Goal: Transaction & Acquisition: Purchase product/service

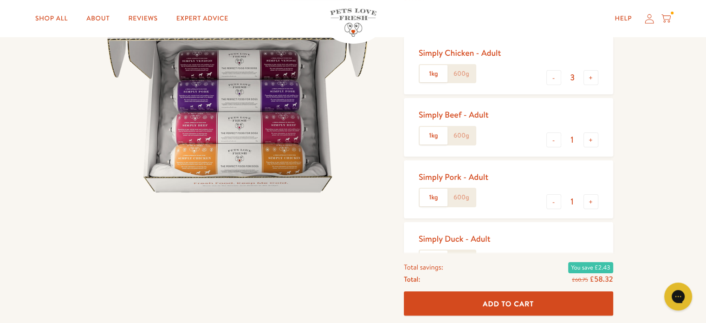
scroll to position [186, 0]
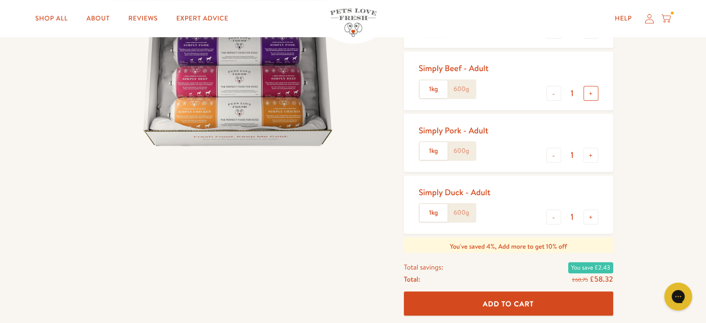
click at [594, 92] on button "+" at bounding box center [591, 93] width 15 height 15
type input "2"
click at [206, 229] on div at bounding box center [244, 170] width 303 height 538
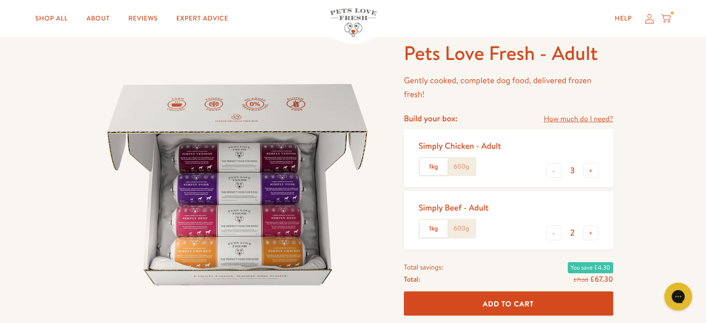
scroll to position [46, 0]
click at [657, 151] on div "Pets Love Fresh - Adult Gently cooked, complete dog food, delivered frozen fres…" at bounding box center [353, 317] width 706 height 612
click at [665, 156] on div "Pets Love Fresh - Adult Gently cooked, complete dog food, delivered frozen fres…" at bounding box center [353, 317] width 706 height 612
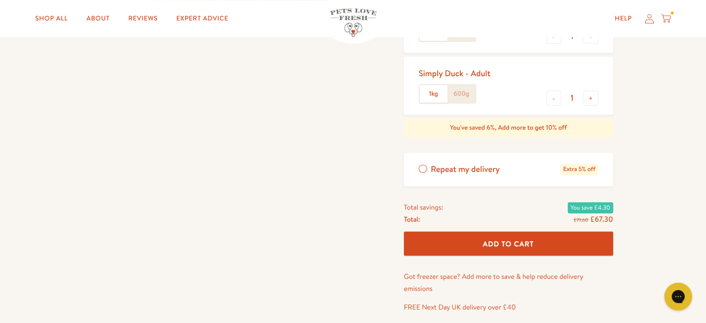
scroll to position [232, 0]
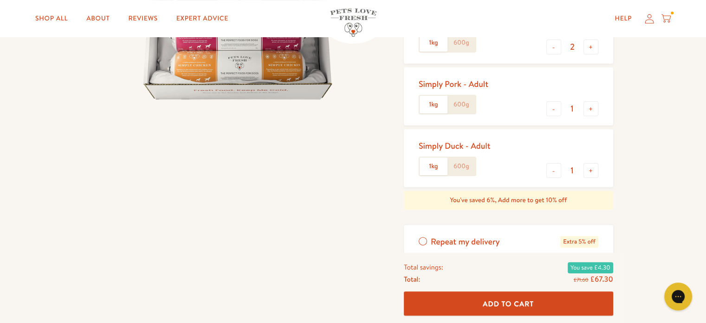
click at [344, 207] on div at bounding box center [244, 124] width 303 height 538
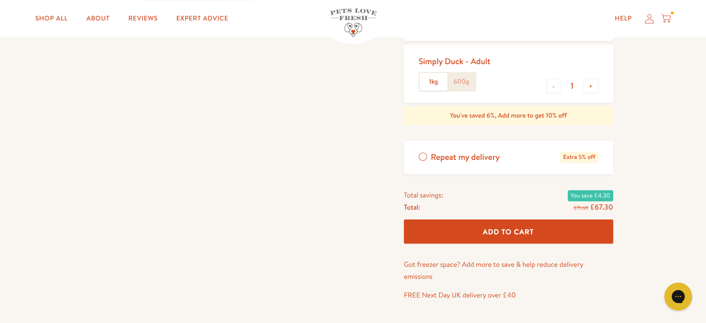
scroll to position [325, 0]
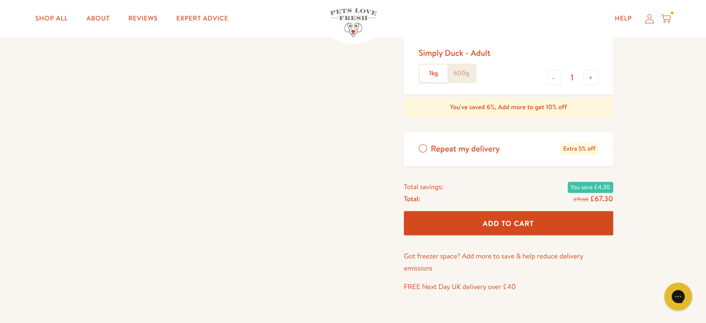
click at [425, 147] on label "Repeat my delivery Extra 5% off" at bounding box center [508, 149] width 209 height 34
click at [0, 0] on input "Repeat my delivery Extra 5% off" at bounding box center [0, 0] width 0 height 0
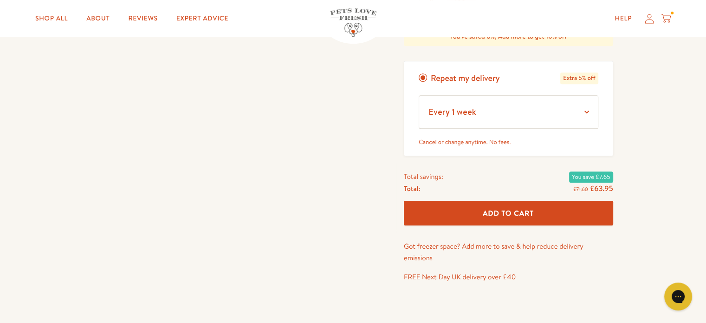
scroll to position [418, 0]
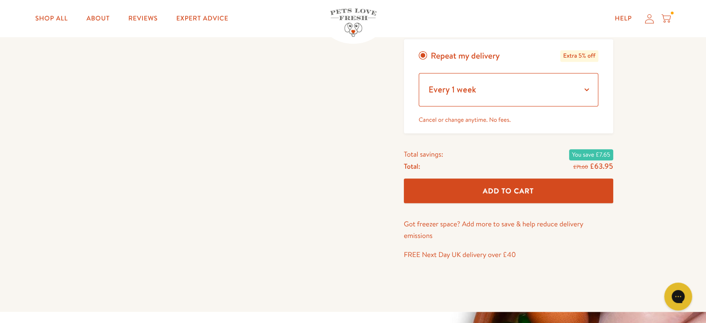
click at [587, 89] on select "Every 1 week Every 2 weeks Every 3 weeks Every 5 weeks Every 7 weeks Every 11 w…" at bounding box center [509, 89] width 180 height 33
select select "Every 7 weeks"
click at [419, 73] on select "Every 1 week Every 2 weeks Every 3 weeks Every 5 weeks Every 7 weeks Every 11 w…" at bounding box center [509, 89] width 180 height 33
click at [513, 188] on span "Add To Cart" at bounding box center [508, 191] width 51 height 10
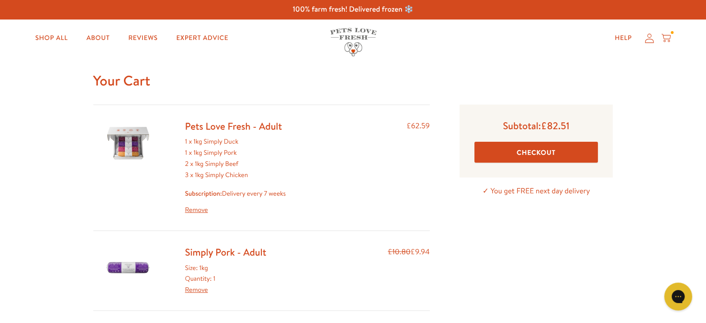
scroll to position [46, 0]
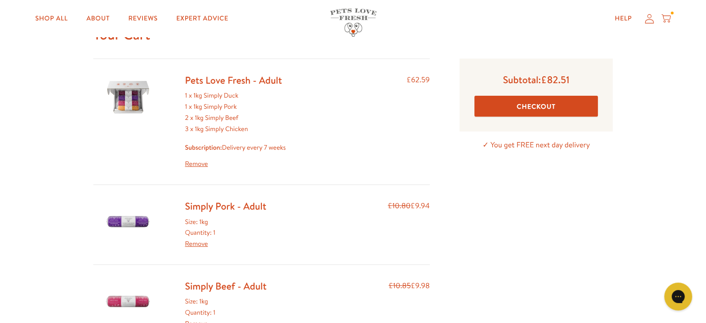
click at [191, 246] on link "Remove" at bounding box center [196, 243] width 23 height 9
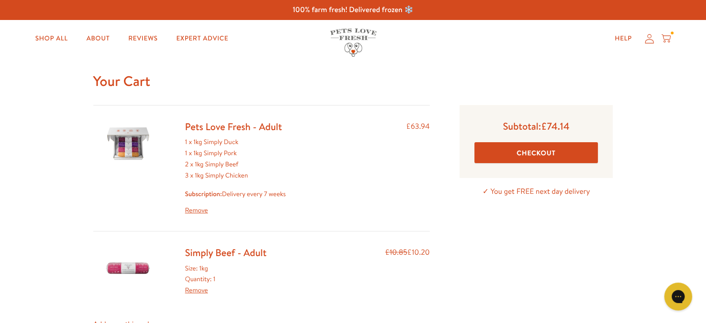
click at [197, 289] on link "Remove" at bounding box center [196, 289] width 23 height 9
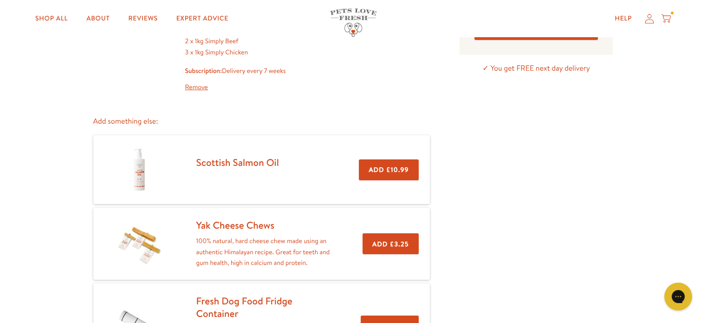
scroll to position [139, 0]
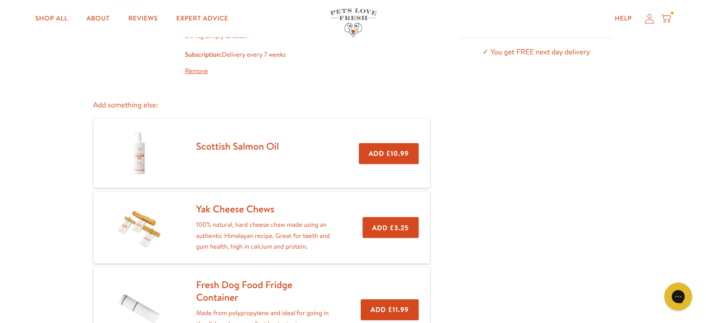
click at [259, 206] on link "Yak Cheese Chews" at bounding box center [235, 208] width 78 height 13
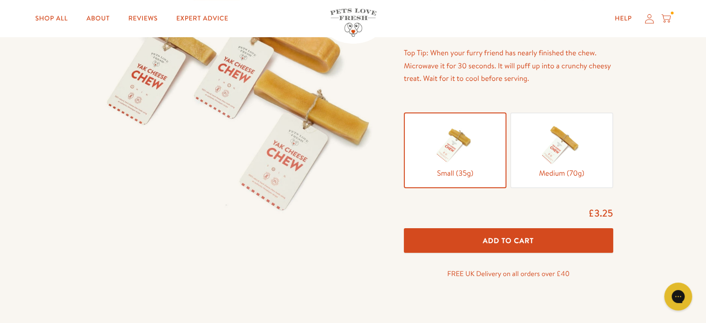
scroll to position [186, 0]
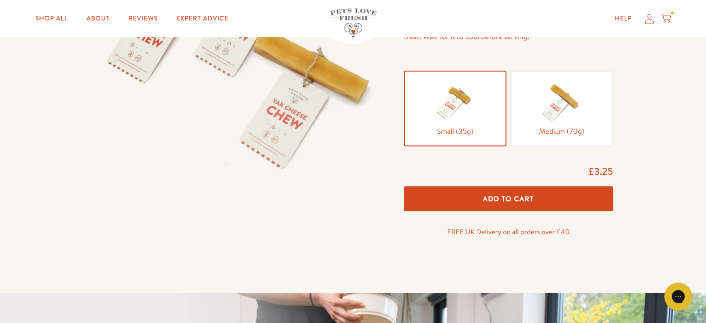
click at [451, 129] on span "Small (35g)" at bounding box center [455, 131] width 86 height 13
click at [0, 0] on input "Small (35g)" at bounding box center [0, 0] width 0 height 0
click at [513, 202] on span "Add To Cart" at bounding box center [508, 199] width 51 height 10
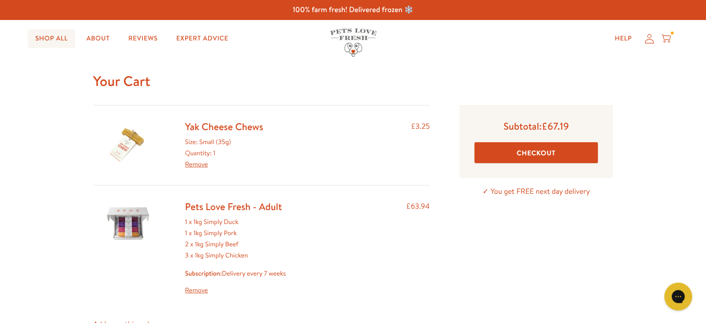
click at [56, 35] on link "Shop All" at bounding box center [51, 38] width 47 height 19
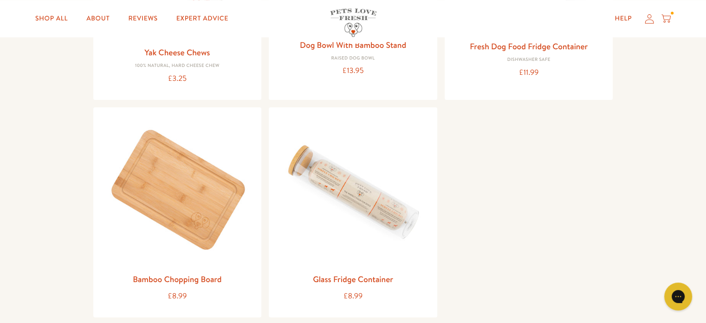
scroll to position [1068, 0]
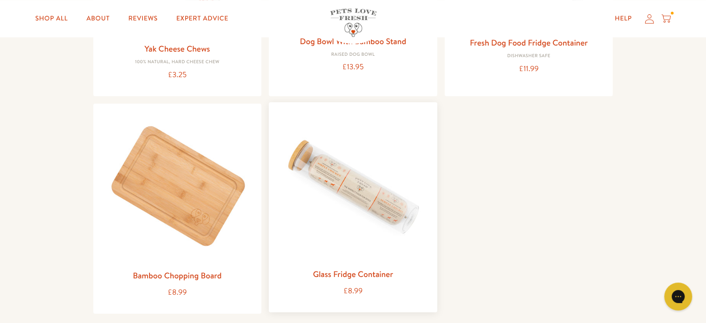
click at [338, 169] on img at bounding box center [353, 187] width 154 height 154
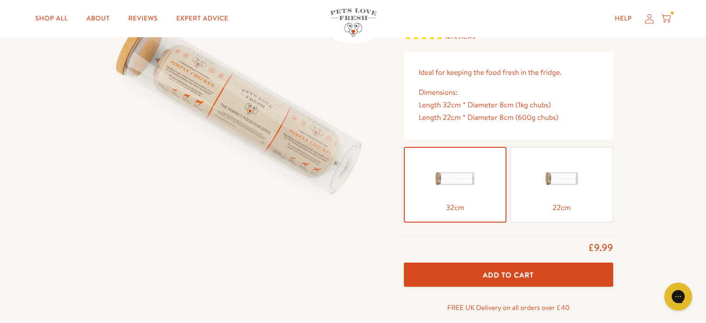
scroll to position [139, 0]
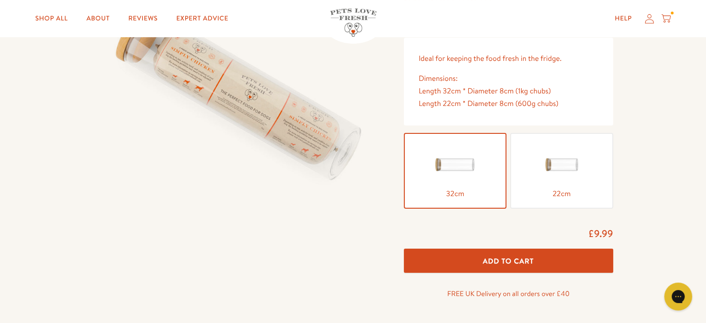
click at [443, 156] on img at bounding box center [455, 164] width 46 height 46
click at [0, 0] on input "32cm" at bounding box center [0, 0] width 0 height 0
click at [510, 254] on button "Add To Cart" at bounding box center [508, 260] width 209 height 25
